Goal: Find contact information: Find contact information

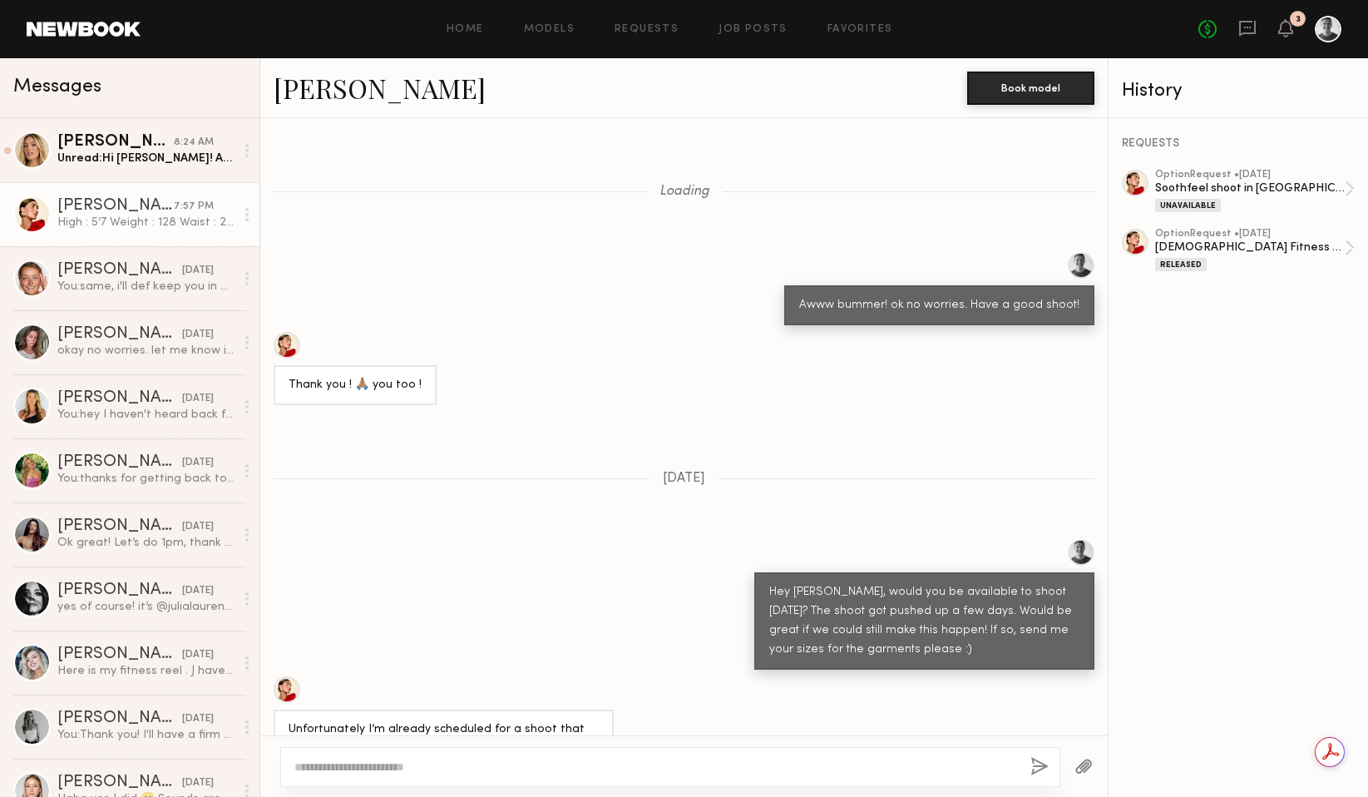
scroll to position [784, 0]
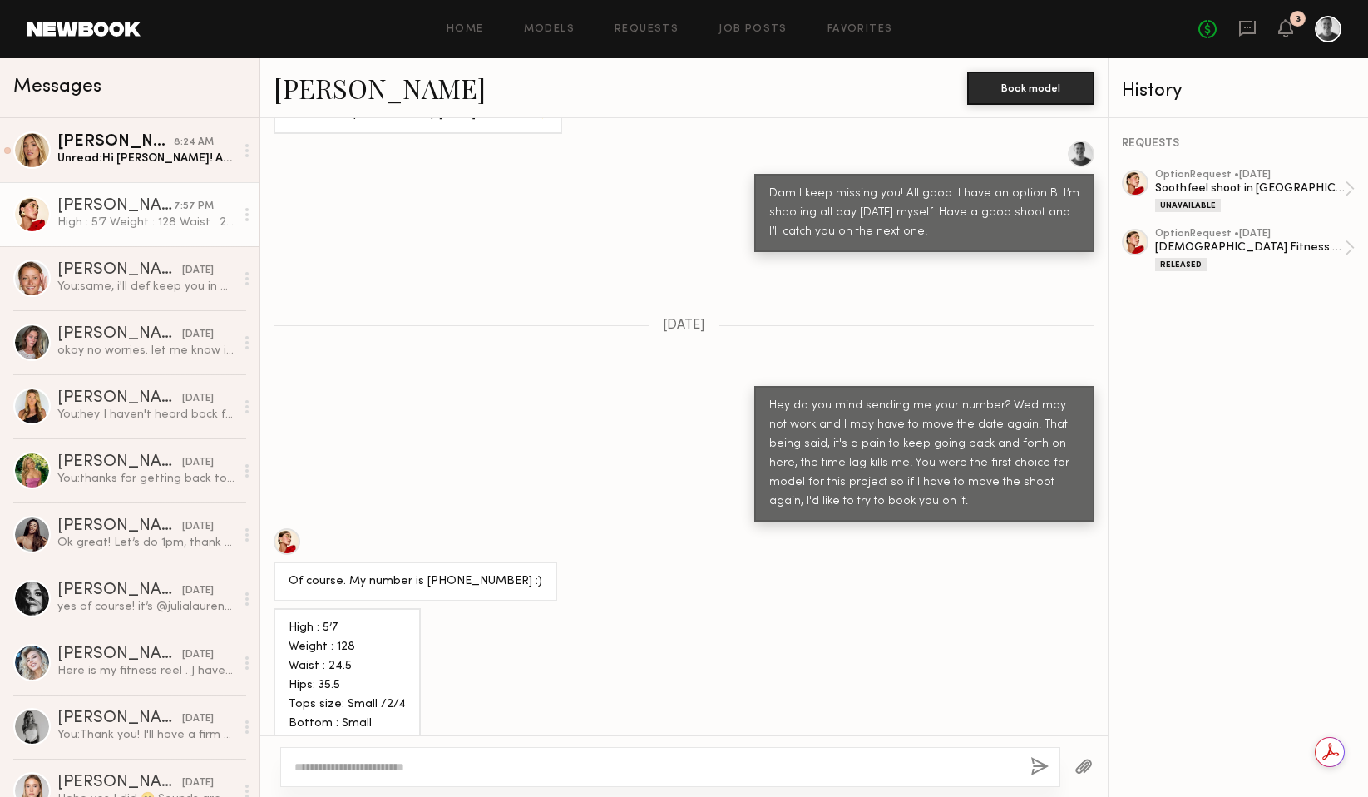
click at [590, 544] on div "Of course. My number is [PHONE_NUMBER] :)" at bounding box center [683, 564] width 847 height 73
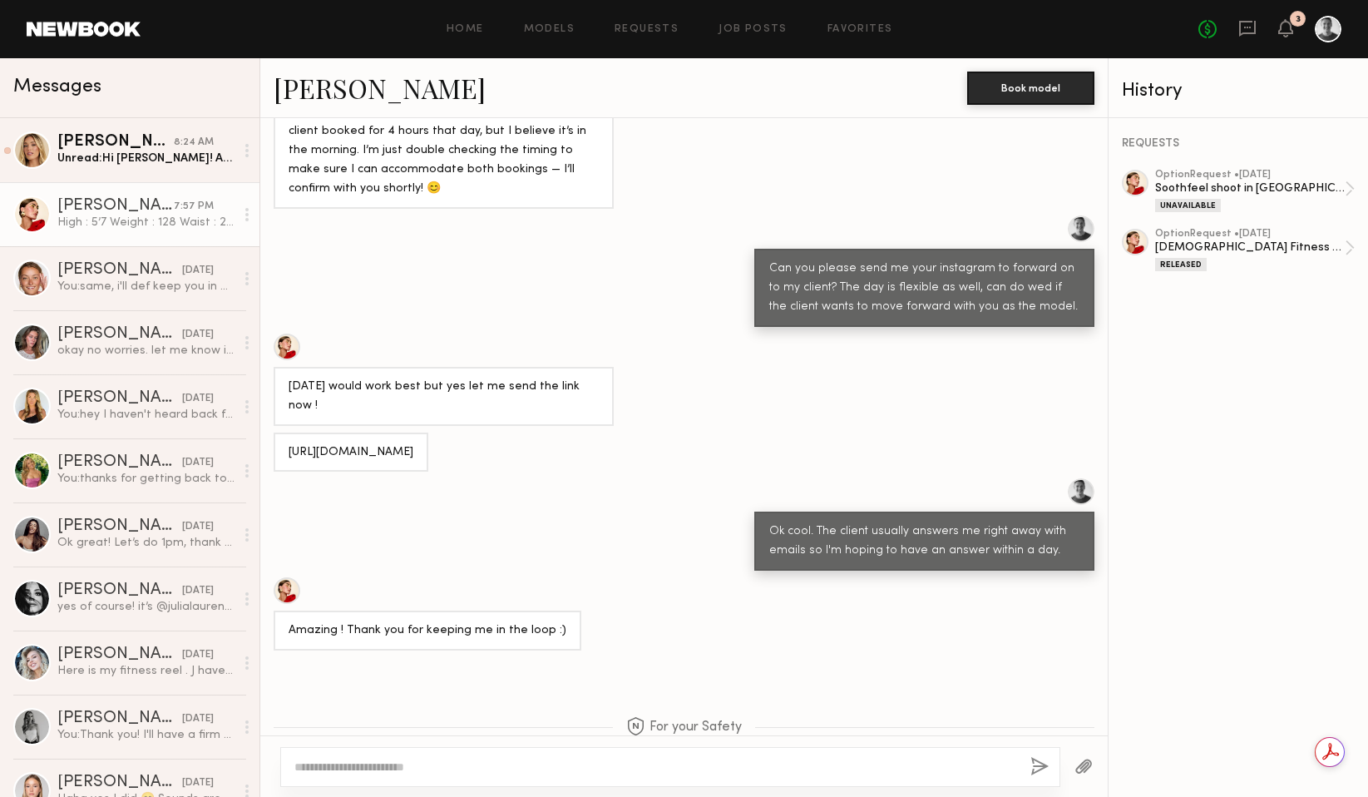
scroll to position [694, 0]
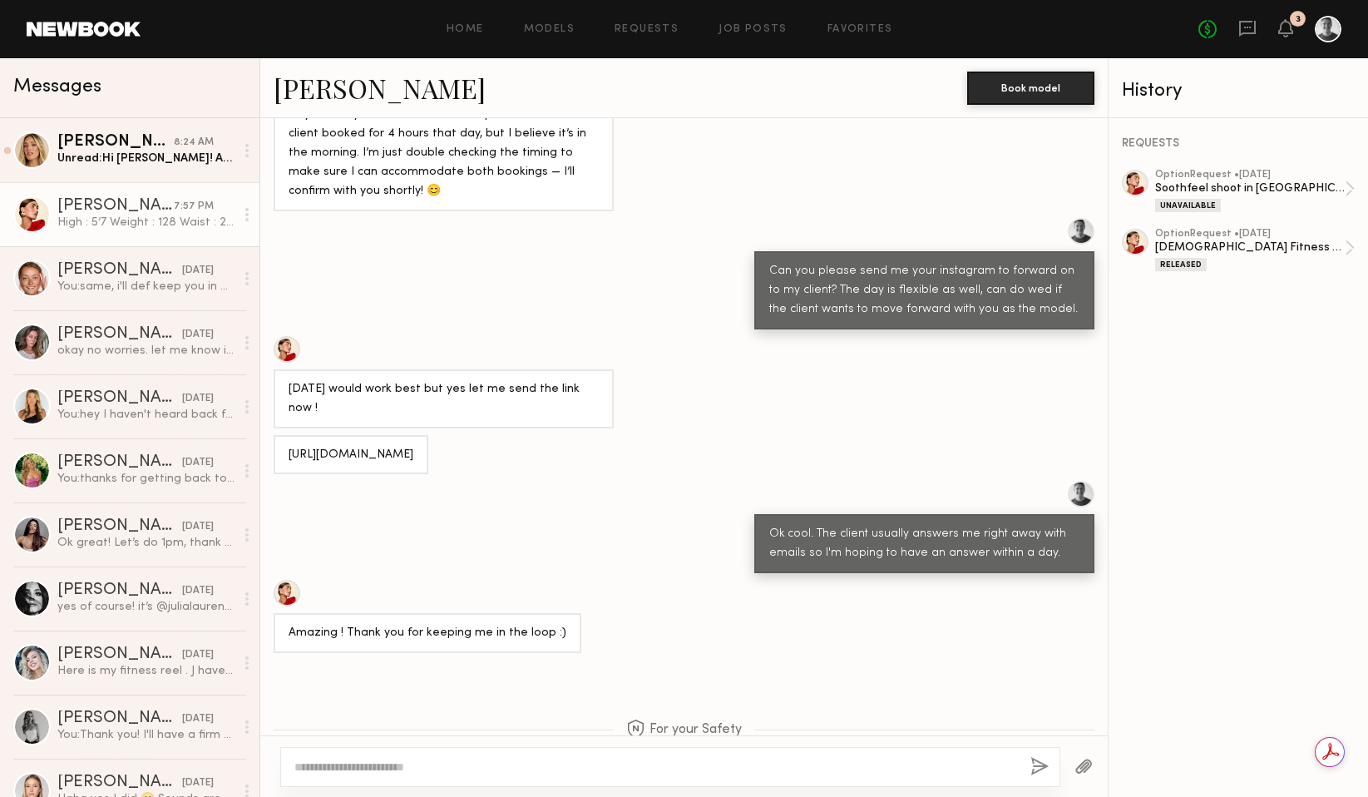
click at [413, 446] on div "[URL][DOMAIN_NAME]" at bounding box center [351, 455] width 125 height 19
drag, startPoint x: 443, startPoint y: 420, endPoint x: 287, endPoint y: 395, distance: 158.3
click at [287, 435] on div "[URL][DOMAIN_NAME]" at bounding box center [351, 455] width 155 height 40
copy div "[URL][DOMAIN_NAME]"
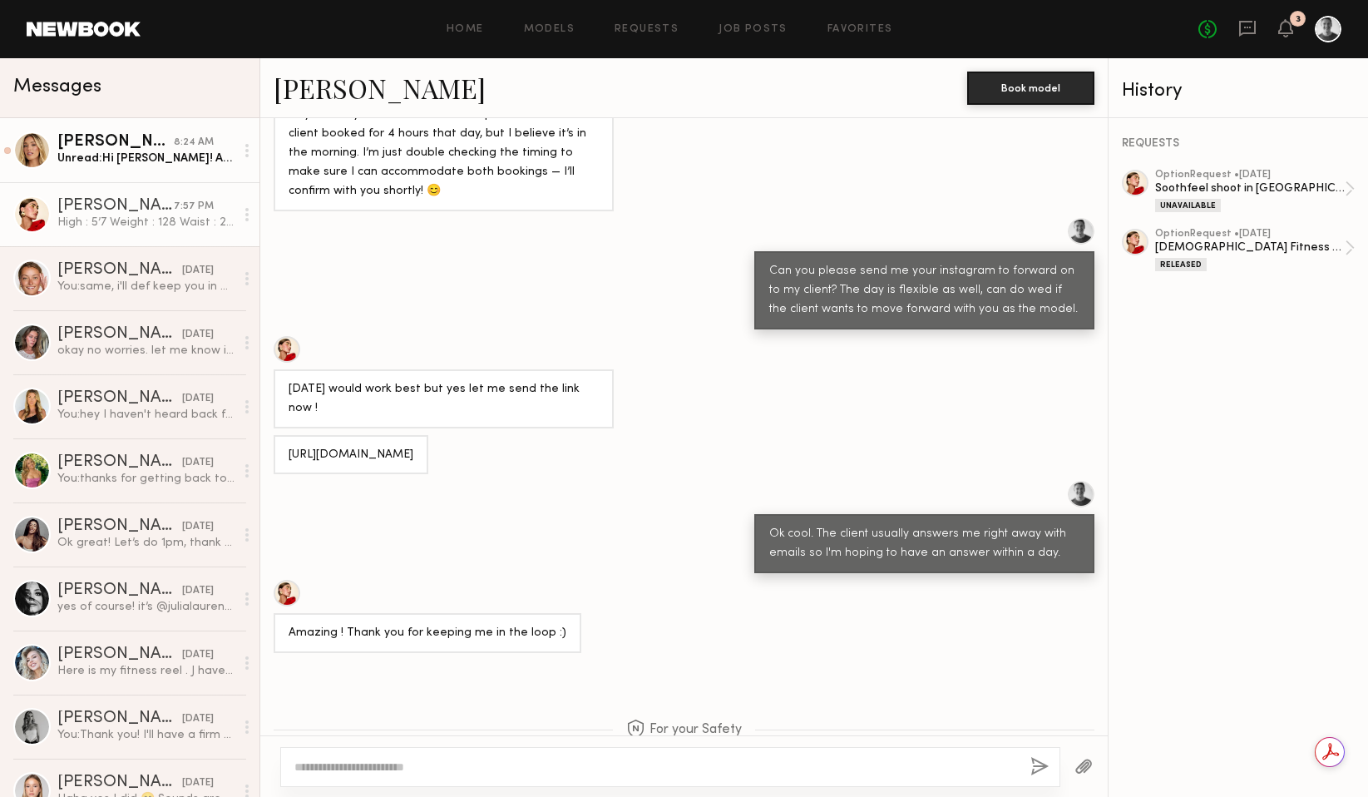
click at [155, 170] on link "[PERSON_NAME] 8:24 AM Unread: Hi [PERSON_NAME]! Absolutely can move to text for…" at bounding box center [129, 150] width 259 height 64
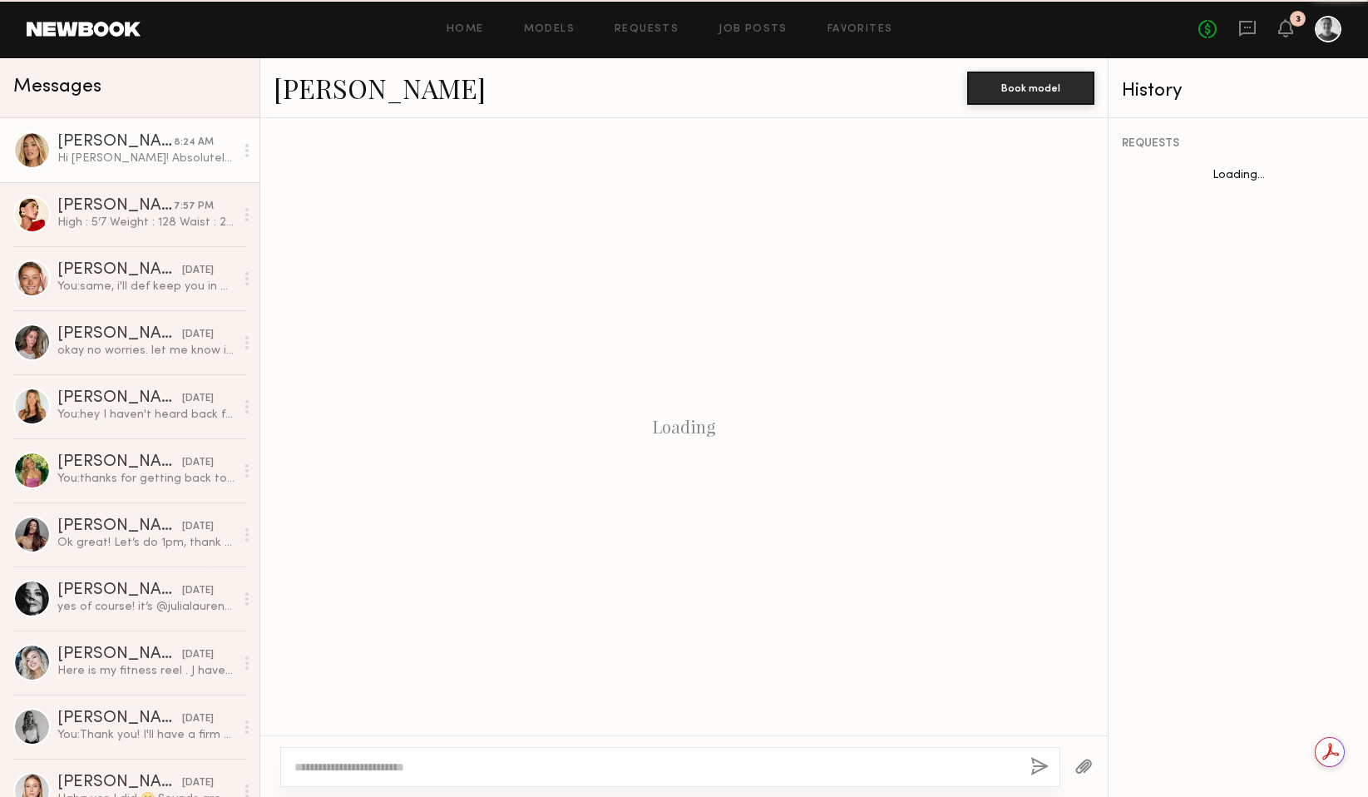
scroll to position [1624, 0]
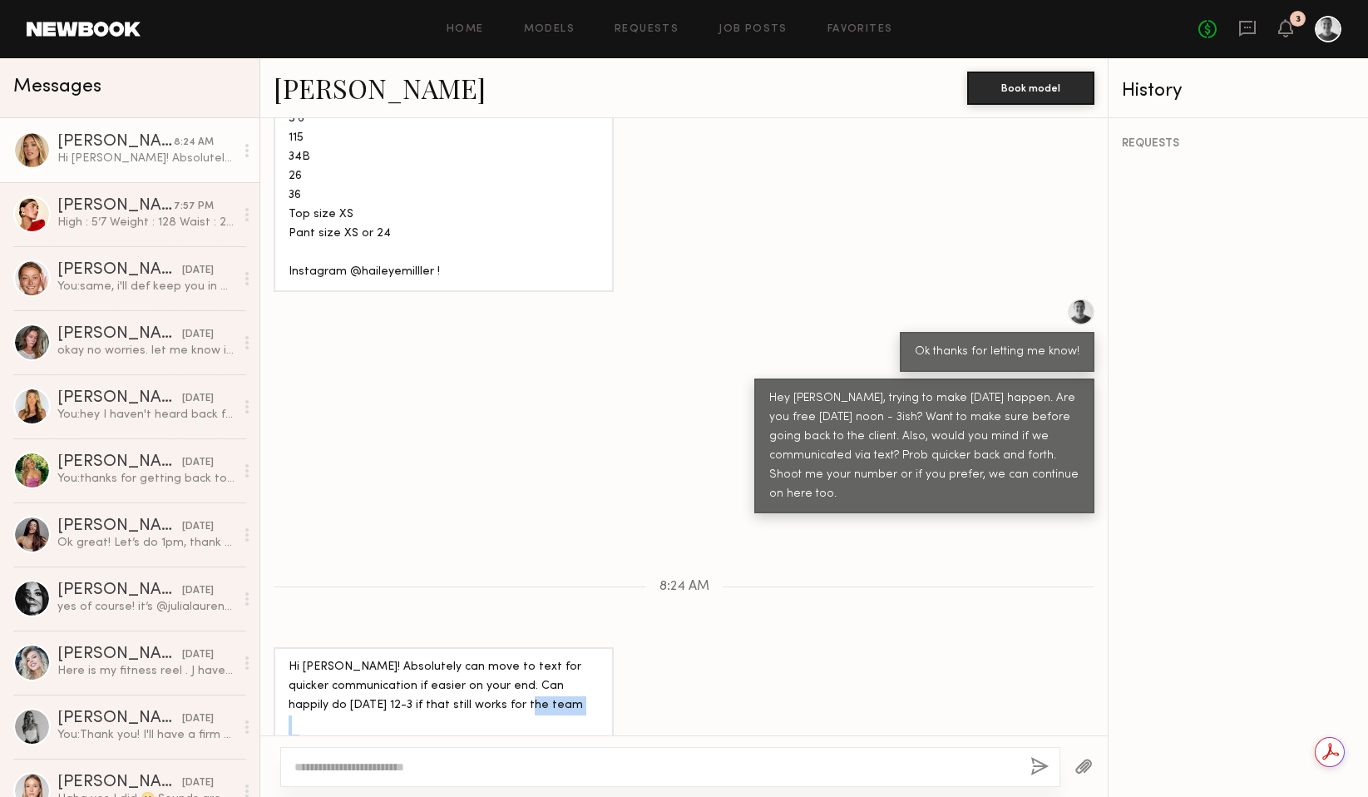
drag, startPoint x: 352, startPoint y: 698, endPoint x: 291, endPoint y: 697, distance: 60.7
click at [285, 695] on div "Hi [PERSON_NAME]! Absolutely can move to text for quicker communication if easi…" at bounding box center [444, 705] width 340 height 116
copy div "[PHONE_NUMBER]"
